Goal: Information Seeking & Learning: Find specific page/section

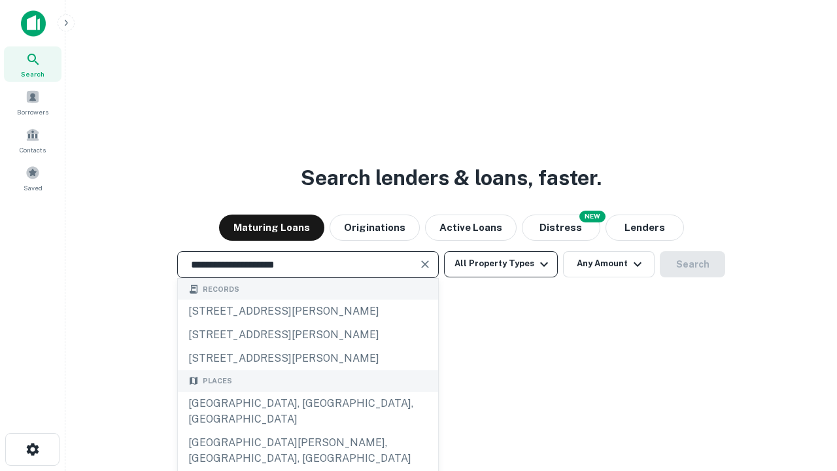
click at [307, 431] on div "[GEOGRAPHIC_DATA], [GEOGRAPHIC_DATA], [GEOGRAPHIC_DATA]" at bounding box center [308, 411] width 260 height 39
type input "**********"
click at [501, 264] on button "All Property Types" at bounding box center [501, 264] width 114 height 26
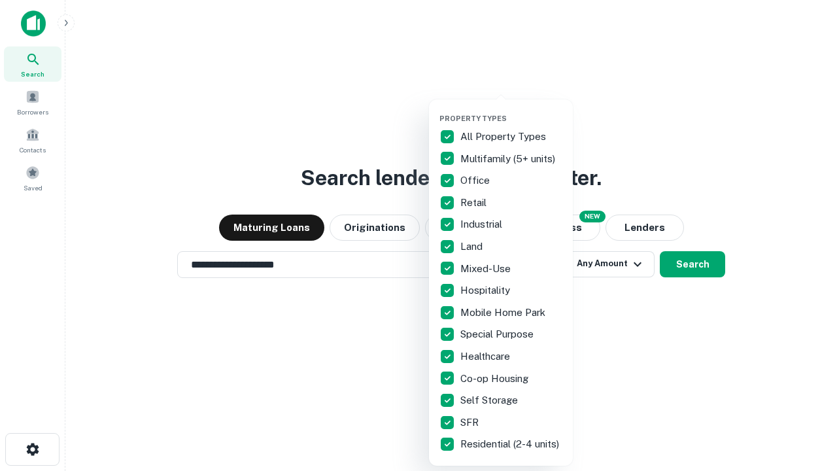
click at [511, 110] on button "button" at bounding box center [511, 110] width 144 height 1
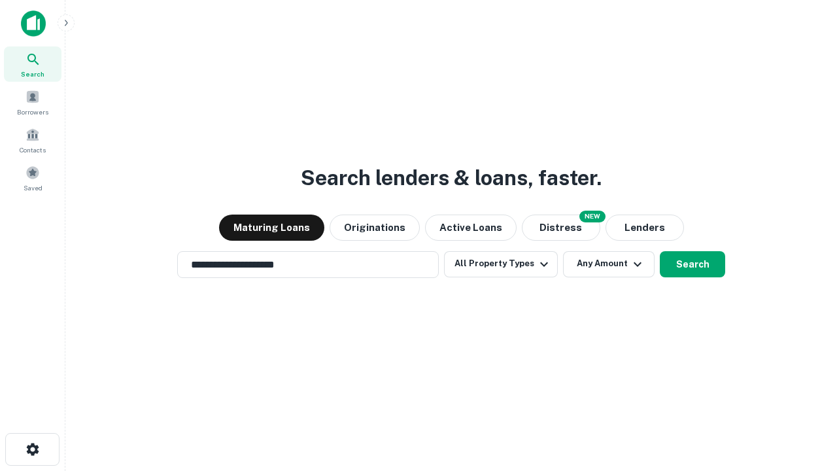
scroll to position [20, 0]
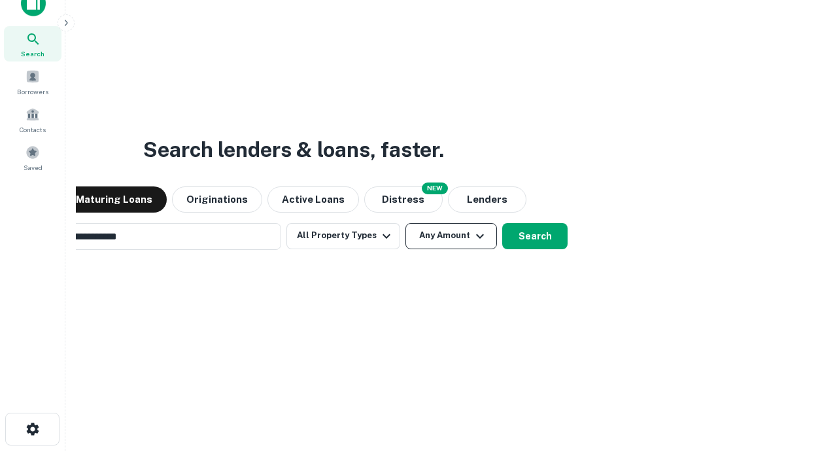
click at [405, 223] on button "Any Amount" at bounding box center [451, 236] width 92 height 26
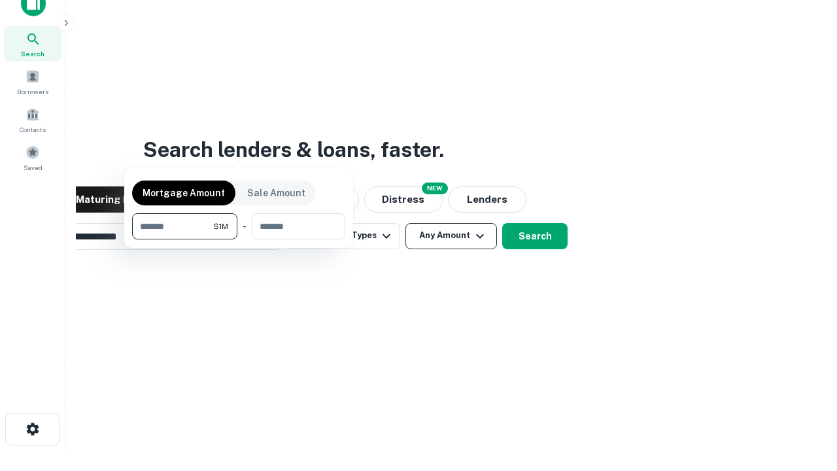
scroll to position [21, 0]
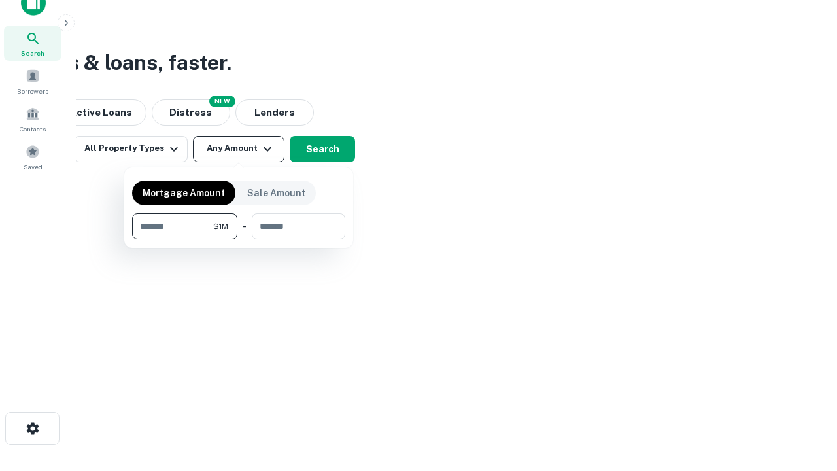
type input "*******"
click at [239, 239] on button "button" at bounding box center [238, 239] width 213 height 1
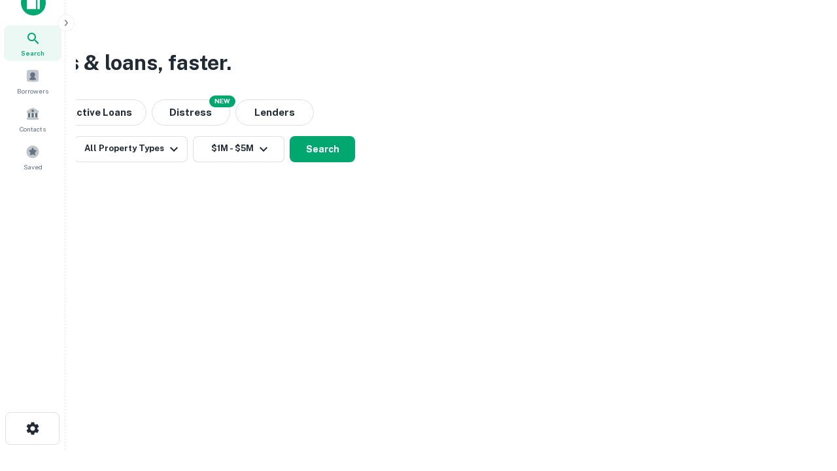
scroll to position [20, 0]
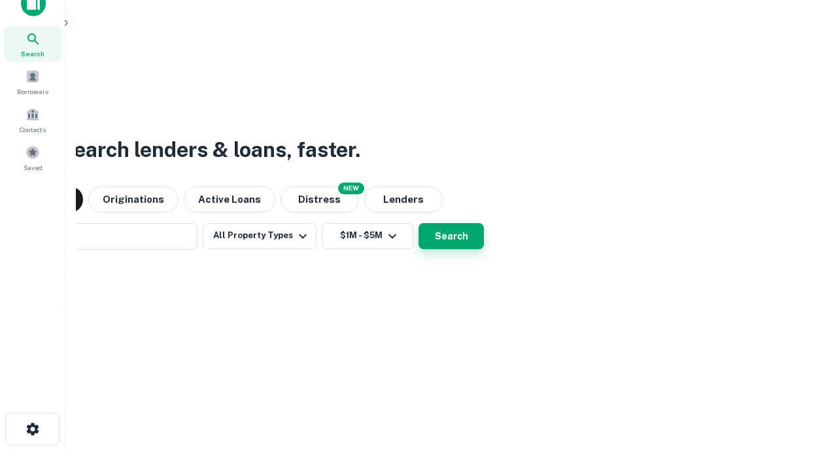
click at [419, 223] on button "Search" at bounding box center [451, 236] width 65 height 26
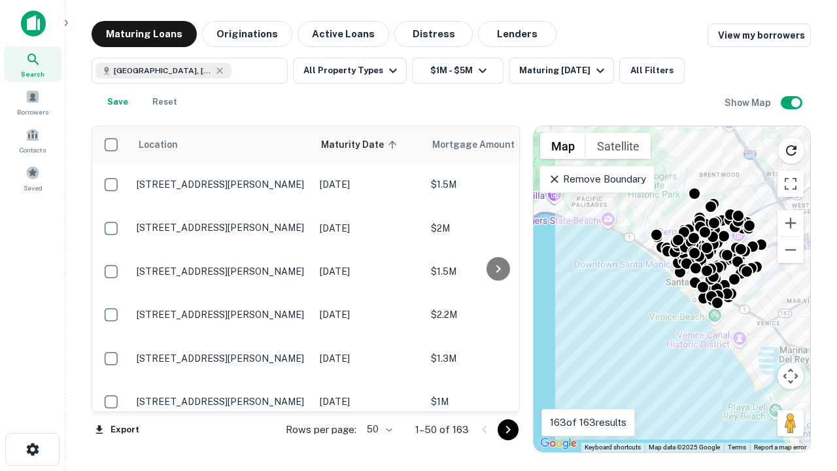
click at [377, 429] on body "Search Borrowers Contacts Saved Maturing Loans Originations Active Loans Distre…" at bounding box center [418, 235] width 837 height 471
click at [378, 396] on li "25" at bounding box center [378, 397] width 38 height 24
